Goal: Task Accomplishment & Management: Complete application form

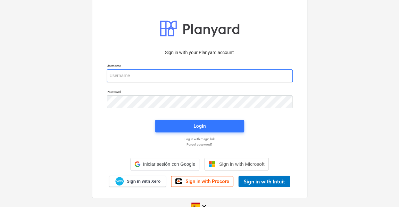
click at [115, 76] on input "email" at bounding box center [200, 76] width 186 height 13
paste input "[EMAIL_ADDRESS][DOMAIN_NAME]"
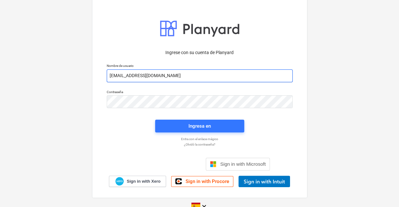
type input "[EMAIL_ADDRESS][DOMAIN_NAME]"
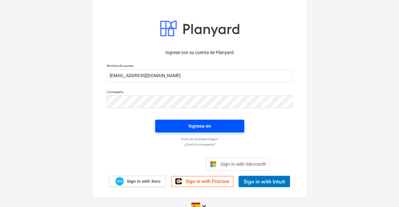
click at [189, 124] on div "Ingresa en" at bounding box center [200, 126] width 22 height 8
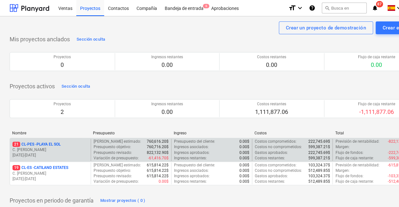
click at [63, 149] on p "C. [PERSON_NAME]" at bounding box center [51, 150] width 76 height 5
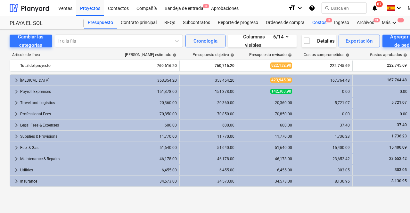
click at [317, 22] on div "Costos 3" at bounding box center [320, 22] width 22 height 13
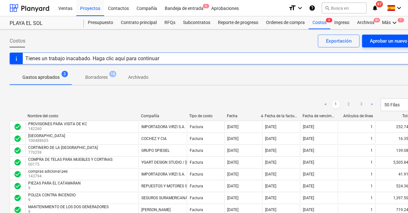
click at [390, 41] on div "Aprobar un nuevo costo" at bounding box center [395, 41] width 51 height 8
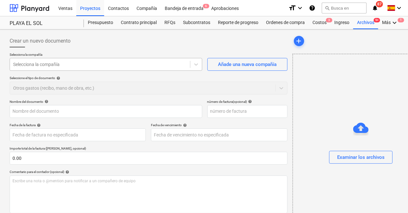
click at [56, 62] on div at bounding box center [100, 64] width 174 height 6
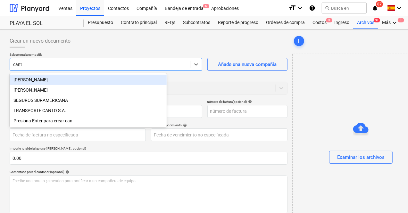
type input "canto"
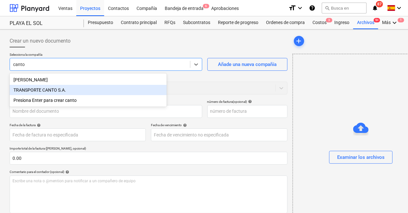
click at [46, 89] on div "TRANSPORTE CANTO S.A." at bounding box center [88, 90] width 157 height 10
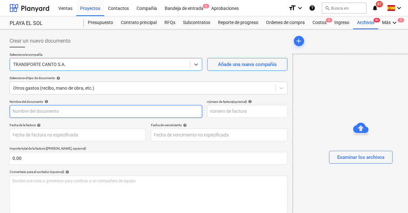
click at [46, 114] on input "text" at bounding box center [106, 111] width 193 height 13
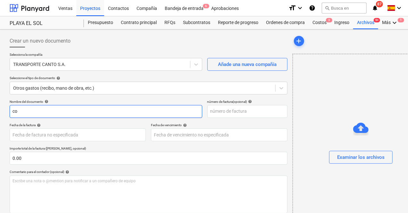
type input "c"
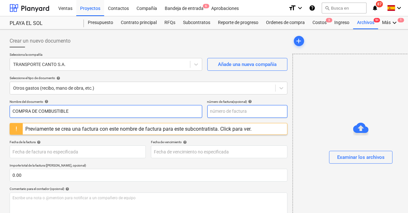
type input "COMPRA DE COMBUSTIBLE"
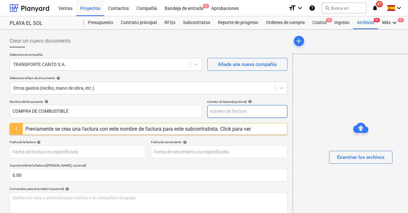
click at [207, 108] on input "text" at bounding box center [247, 111] width 80 height 13
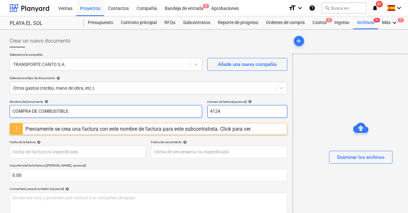
type input "4124"
click at [88, 110] on input "COMPRA DE COMBUSTIBLE" at bounding box center [106, 111] width 193 height 13
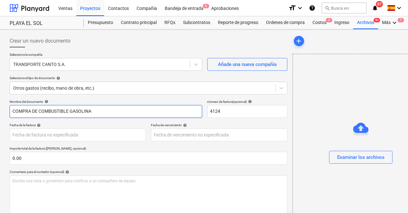
click at [114, 105] on input "COMPRA DE COMBUSTIBLE GASOLINA" at bounding box center [106, 111] width 193 height 13
type input "COMPRA DE COMBUSTIBLE GASOLINA"
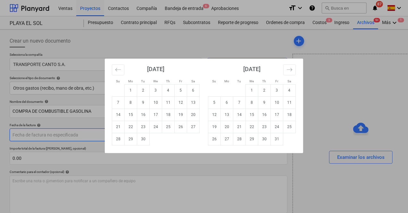
click at [23, 134] on body "Ventas Proyectos Contactos Compañía Bandeja de entrada 6 Aprobaciones format_si…" at bounding box center [204, 106] width 408 height 213
click at [160, 126] on td "24" at bounding box center [156, 127] width 13 height 12
type input "[DATE]"
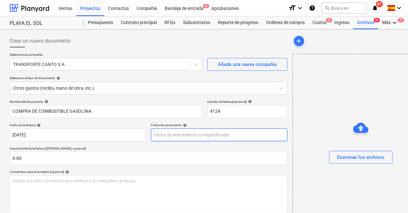
click at [146, 136] on body "Ventas Proyectos Contactos Compañía Bandeja de entrada 6 Aprobaciones format_si…" at bounding box center [204, 106] width 408 height 213
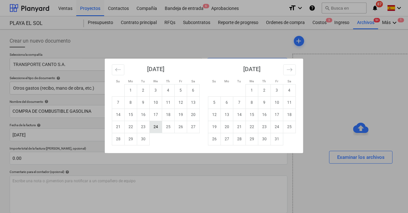
click at [156, 128] on td "24" at bounding box center [156, 127] width 13 height 12
type input "[DATE]"
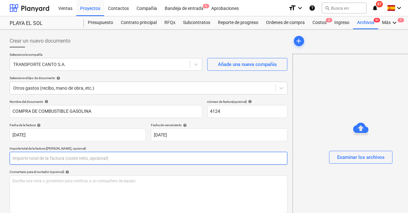
click at [44, 158] on input "text" at bounding box center [149, 158] width 278 height 13
click at [20, 159] on input "94368" at bounding box center [149, 158] width 278 height 13
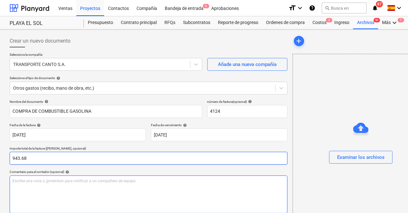
type input "943.68"
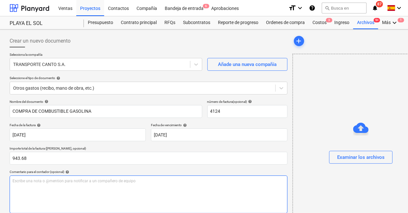
click at [46, 183] on div "Escribe una nota o @mention para notificar a un compañero de equipo ﻿" at bounding box center [149, 195] width 278 height 38
click at [131, 180] on span "COMPRA DE GASOLINA PARA LA SEGUNDA QUINCENA DE SEPTIEMRE 2025" at bounding box center [79, 181] width 132 height 4
click at [129, 181] on span "COMPRA DE GASOLINA PARA LA SEGUNDA QUINCENA DE SEPTIEMRE 2025" at bounding box center [79, 181] width 132 height 4
click at [158, 188] on div "COMPRA DE GASOLINA PARA LA SEGUNDA QUINCENA DE [DATE]" at bounding box center [149, 195] width 278 height 38
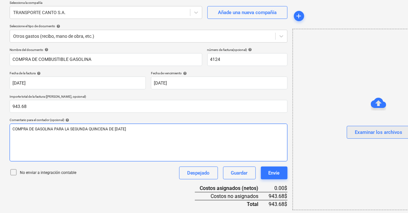
scroll to position [75, 0]
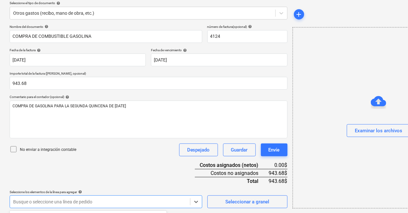
click at [120, 138] on body "Ventas Proyectos Contactos Compañía Bandeja de entrada 6 Aprobaciones format_si…" at bounding box center [204, 31] width 408 height 213
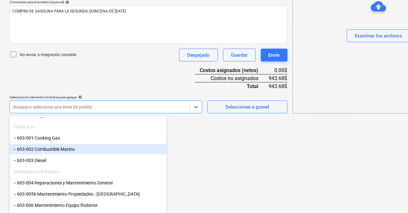
scroll to position [289, 0]
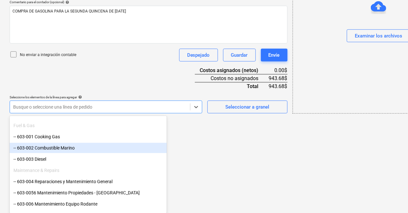
click at [51, 148] on div "-- 603-002 Combustible Marino" at bounding box center [88, 148] width 157 height 10
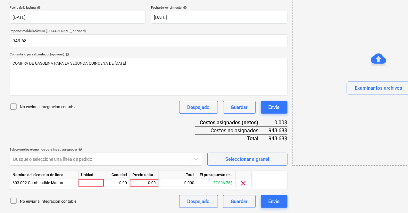
scroll to position [117, 0]
click at [89, 183] on div at bounding box center [92, 184] width 26 height 8
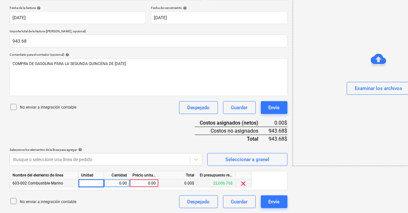
type input "1"
click at [111, 184] on div "0.00" at bounding box center [117, 184] width 20 height 8
type input "1"
click at [141, 182] on div "0.00" at bounding box center [143, 184] width 23 height 8
type input "943.68"
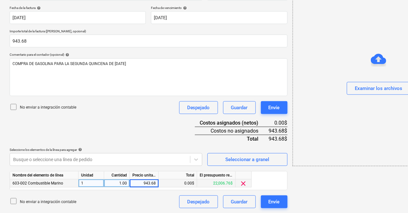
click at [328, 173] on div "add Examinar los archivos" at bounding box center [360, 63] width 141 height 296
drag, startPoint x: 340, startPoint y: 95, endPoint x: 339, endPoint y: 91, distance: 3.5
click at [339, 91] on div "Examinar los archivos" at bounding box center [379, 75] width 172 height 49
click at [355, 89] on div "Examinar los archivos" at bounding box center [378, 88] width 47 height 8
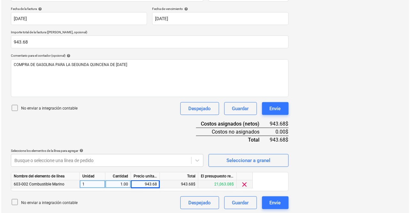
scroll to position [117, 0]
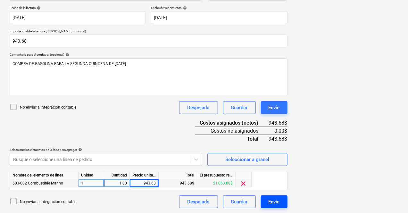
click at [269, 203] on div "Envíe" at bounding box center [274, 202] width 11 height 8
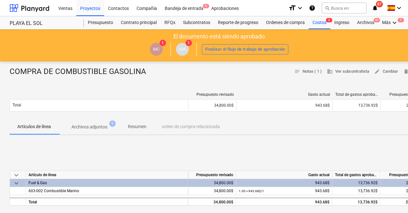
click at [401, 3] on div "format_size keyboard_arrow_down help search Busca en notifications 87 keyboard_…" at bounding box center [359, 8] width 140 height 16
click at [401, 9] on div "format_size keyboard_arrow_down help search Busca en notifications 87 keyboard_…" at bounding box center [359, 8] width 140 height 16
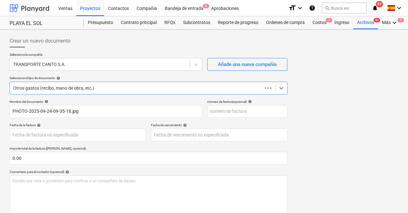
scroll to position [59, 0]
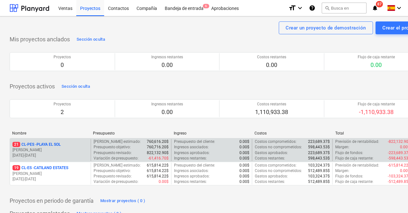
click at [55, 150] on p "C. [PERSON_NAME]" at bounding box center [51, 150] width 76 height 5
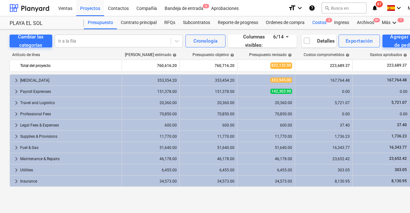
click at [319, 23] on div "Costos 3" at bounding box center [320, 22] width 22 height 13
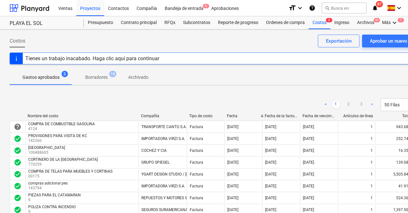
click at [406, 11] on div "format_size keyboard_arrow_down help search Busca en notifications 87 keyboard_…" at bounding box center [359, 8] width 140 height 16
click at [407, 7] on div "format_size keyboard_arrow_down help search Busca en notifications 87 keyboard_…" at bounding box center [359, 8] width 140 height 16
drag, startPoint x: 400, startPoint y: 1, endPoint x: 369, endPoint y: 5, distance: 30.5
click at [363, 1] on div "format_size keyboard_arrow_down help search Busca en notifications 87 keyboard_…" at bounding box center [359, 8] width 140 height 16
click at [376, 7] on icon "notifications" at bounding box center [375, 8] width 6 height 8
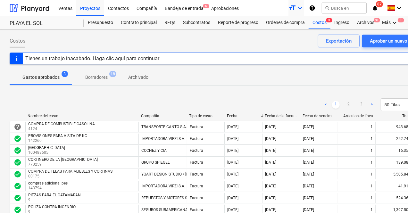
click at [300, 9] on icon "keyboard_arrow_down" at bounding box center [300, 8] width 8 height 8
click at [297, 9] on div at bounding box center [204, 106] width 408 height 213
click at [400, 9] on icon "keyboard_arrow_down" at bounding box center [399, 8] width 8 height 8
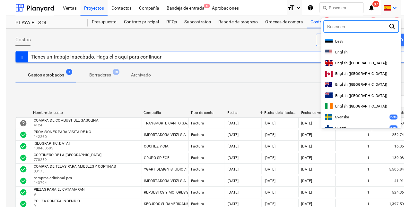
scroll to position [87, 0]
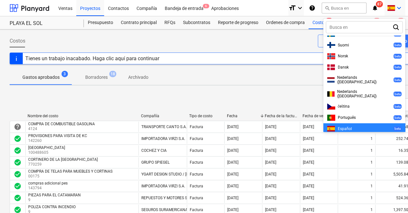
click at [400, 9] on div at bounding box center [204, 106] width 408 height 213
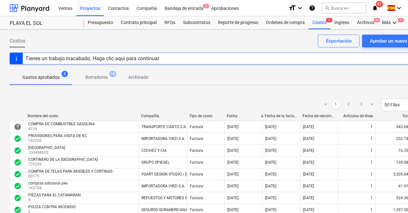
click at [407, 6] on div "format_size keyboard_arrow_down help search Busca en notifications 87 keyboard_…" at bounding box center [359, 8] width 140 height 16
click at [405, 6] on div "keyboard_arrow_down" at bounding box center [395, 8] width 21 height 16
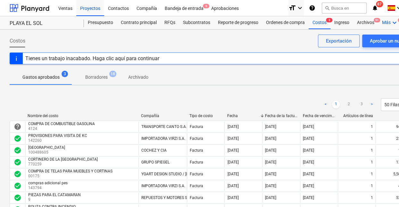
click at [397, 21] on div "Más keyboard_arrow_down 1" at bounding box center [390, 22] width 24 height 13
click at [379, 50] on div "Ajustes 1" at bounding box center [383, 48] width 31 height 5
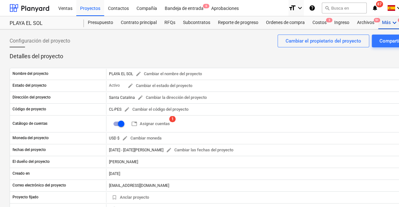
click at [393, 24] on icon "keyboard_arrow_down" at bounding box center [395, 23] width 8 height 8
click at [393, 24] on div at bounding box center [199, 103] width 399 height 207
drag, startPoint x: 393, startPoint y: 7, endPoint x: 366, endPoint y: 7, distance: 26.9
click at [366, 7] on div "format_size keyboard_arrow_down help search Busca en notifications 87 keyboard_…" at bounding box center [359, 8] width 140 height 16
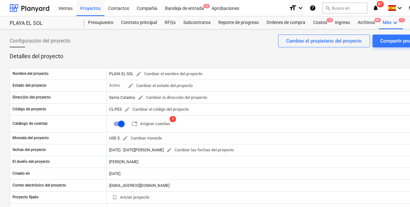
click at [409, 19] on div "Presupuesto Contrato principal RFQs Subcontratos Reporte de progreso Ordenes de…" at bounding box center [256, 22] width 345 height 13
drag, startPoint x: 406, startPoint y: 5, endPoint x: 411, endPoint y: 8, distance: 5.6
click at [407, 5] on div "format_size keyboard_arrow_down help search Busca en notifications 87 keyboard_…" at bounding box center [359, 8] width 140 height 16
click at [409, 8] on span "M. Chi" at bounding box center [414, 7] width 13 height 5
click at [409, 8] on div at bounding box center [205, 103] width 410 height 207
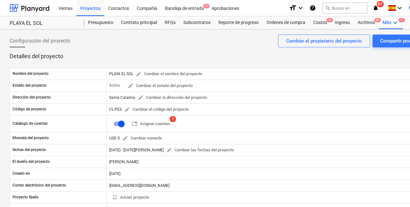
click at [409, 8] on span "M. Chi" at bounding box center [414, 7] width 13 height 5
click at [403, 37] on div "Desconecta." at bounding box center [410, 35] width 38 height 10
